Goal: Ask a question

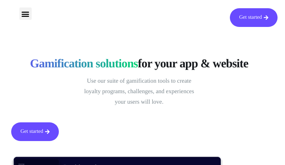
type input "LqSSEBpTtFC"
type input "[EMAIL_ADDRESS][DOMAIN_NAME]"
type input "KYmWMOgDUPm"
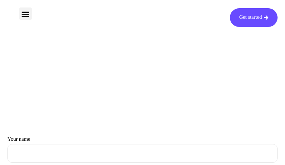
type input "UCBeEckrJEw"
type input "[EMAIL_ADDRESS][DOMAIN_NAME]"
type input "xnErvDSBCcbcREq"
